Goal: Find contact information: Find contact information

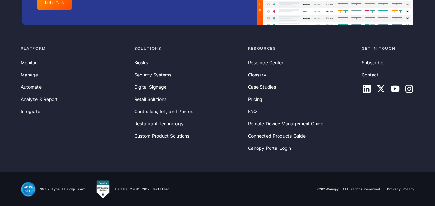
scroll to position [2150, 0]
click at [367, 72] on link "Contact" at bounding box center [369, 74] width 17 height 7
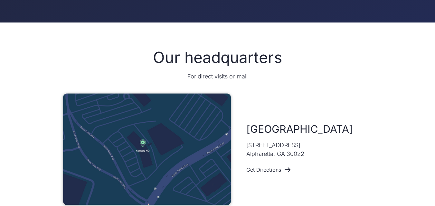
scroll to position [354, 0]
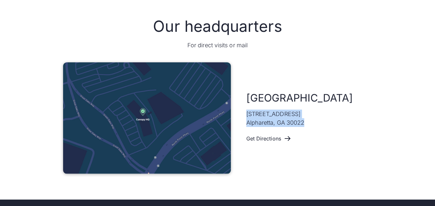
copy p "11475 Great Oaks Way #325 Alpharetta, GA 30022"
drag, startPoint x: 307, startPoint y: 122, endPoint x: 241, endPoint y: 113, distance: 66.9
click at [241, 113] on div "Atlanta 11475 Great Oaks Way #325 Alpharetta, GA 30022 Get Directions" at bounding box center [217, 118] width 309 height 112
